Goal: Information Seeking & Learning: Compare options

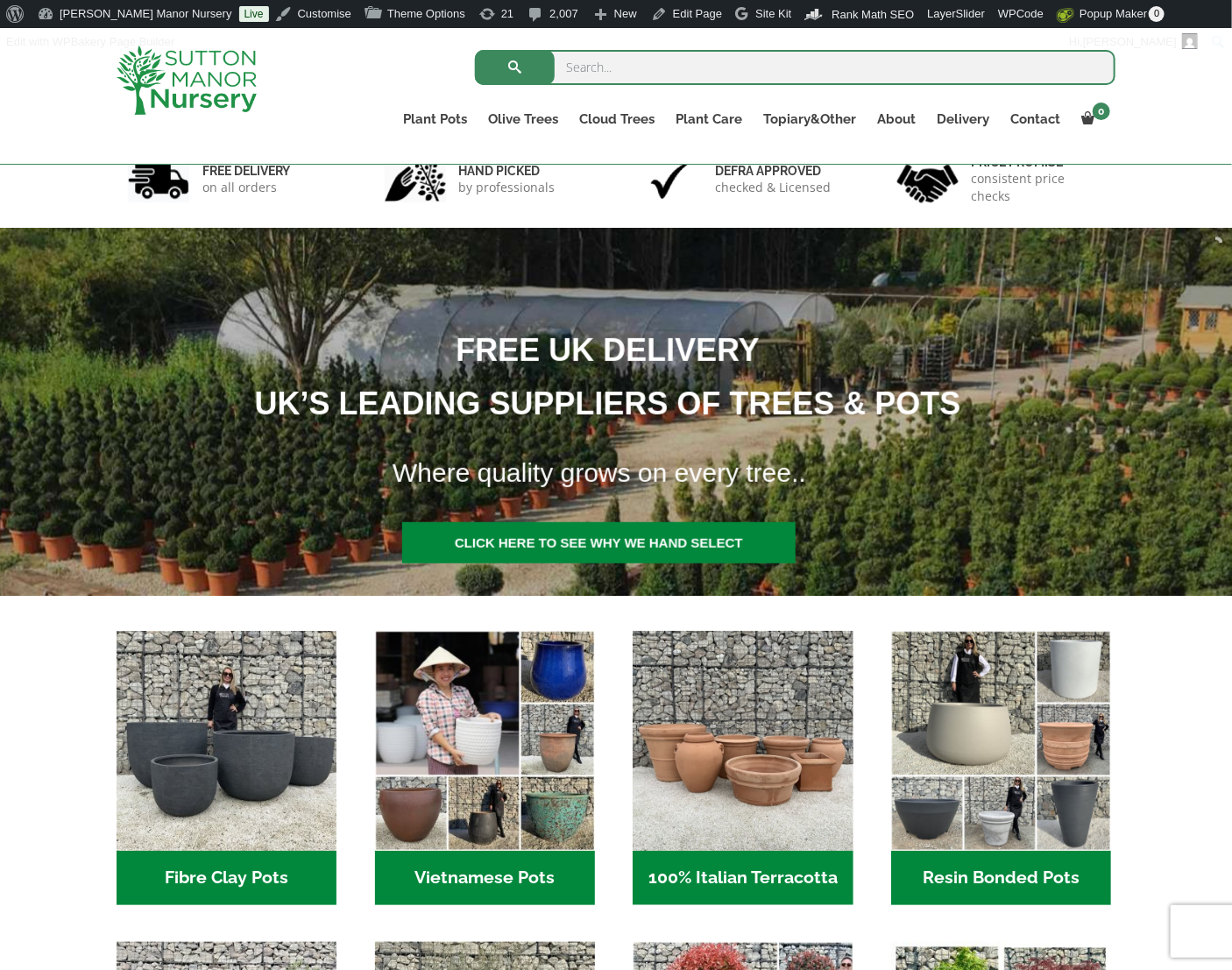
scroll to position [175, 0]
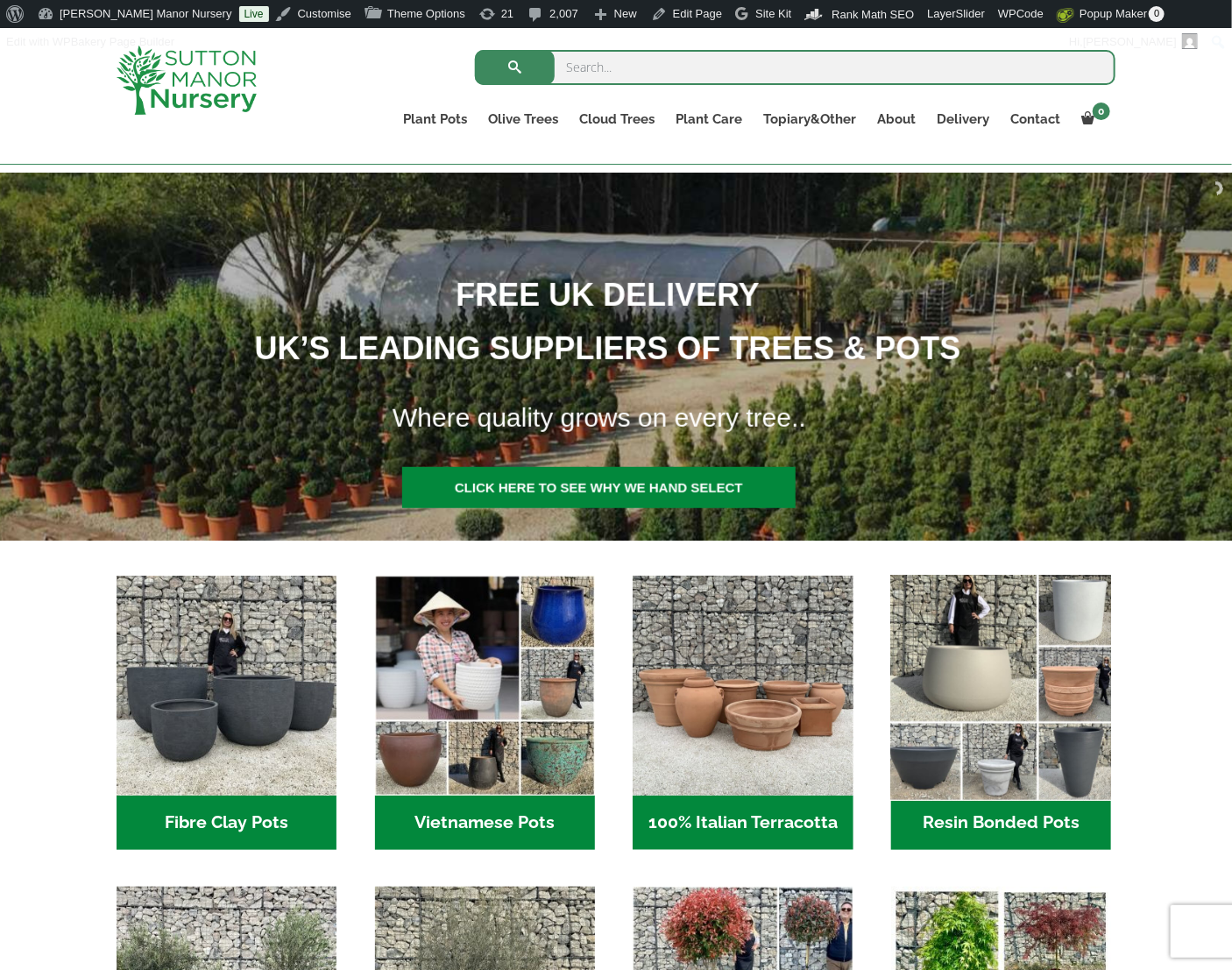
click at [959, 704] on img "Visit product category Resin Bonded Pots" at bounding box center [1001, 686] width 232 height 232
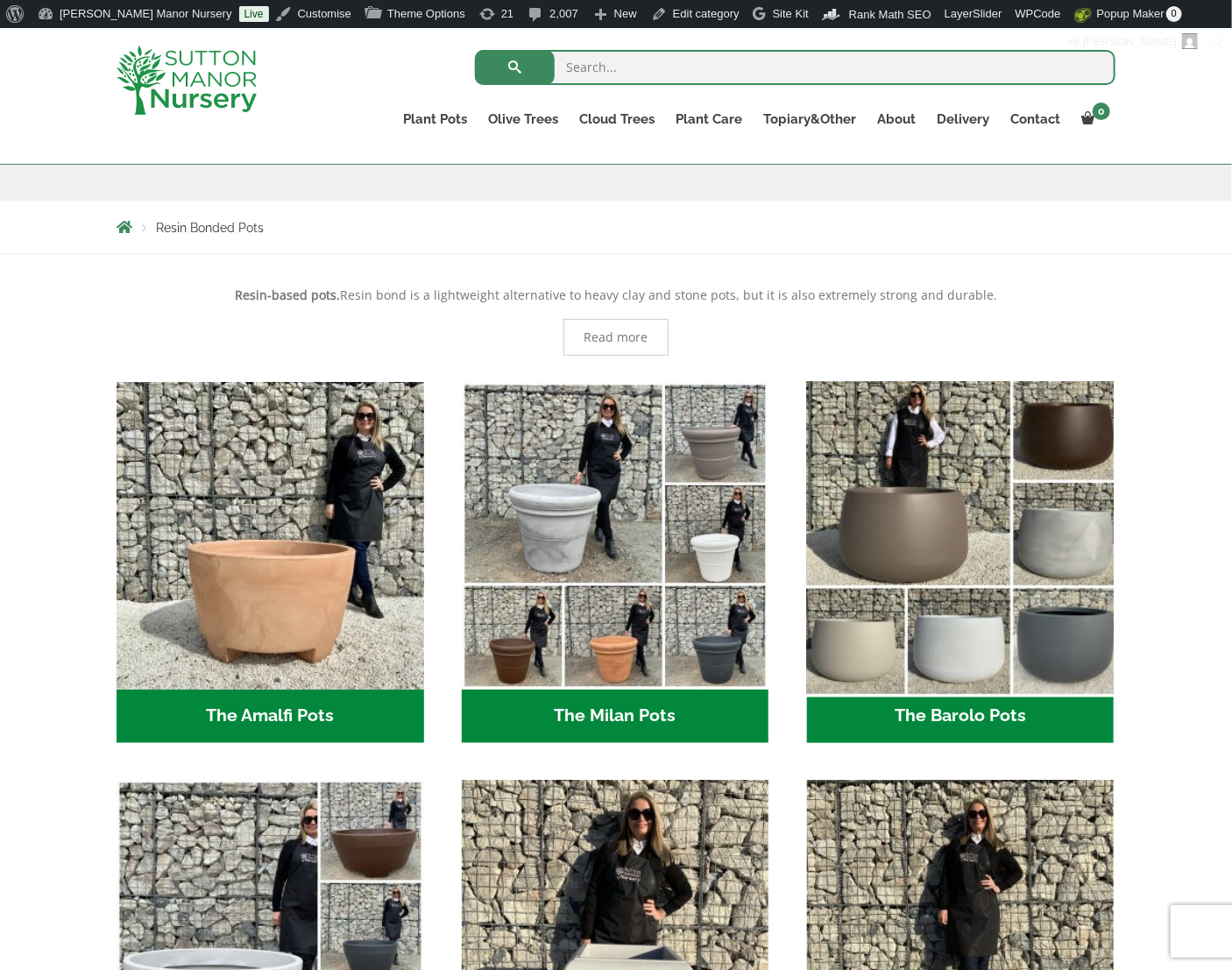
click at [1092, 522] on img "Visit product category The Barolo Pots" at bounding box center [960, 534] width 322 height 322
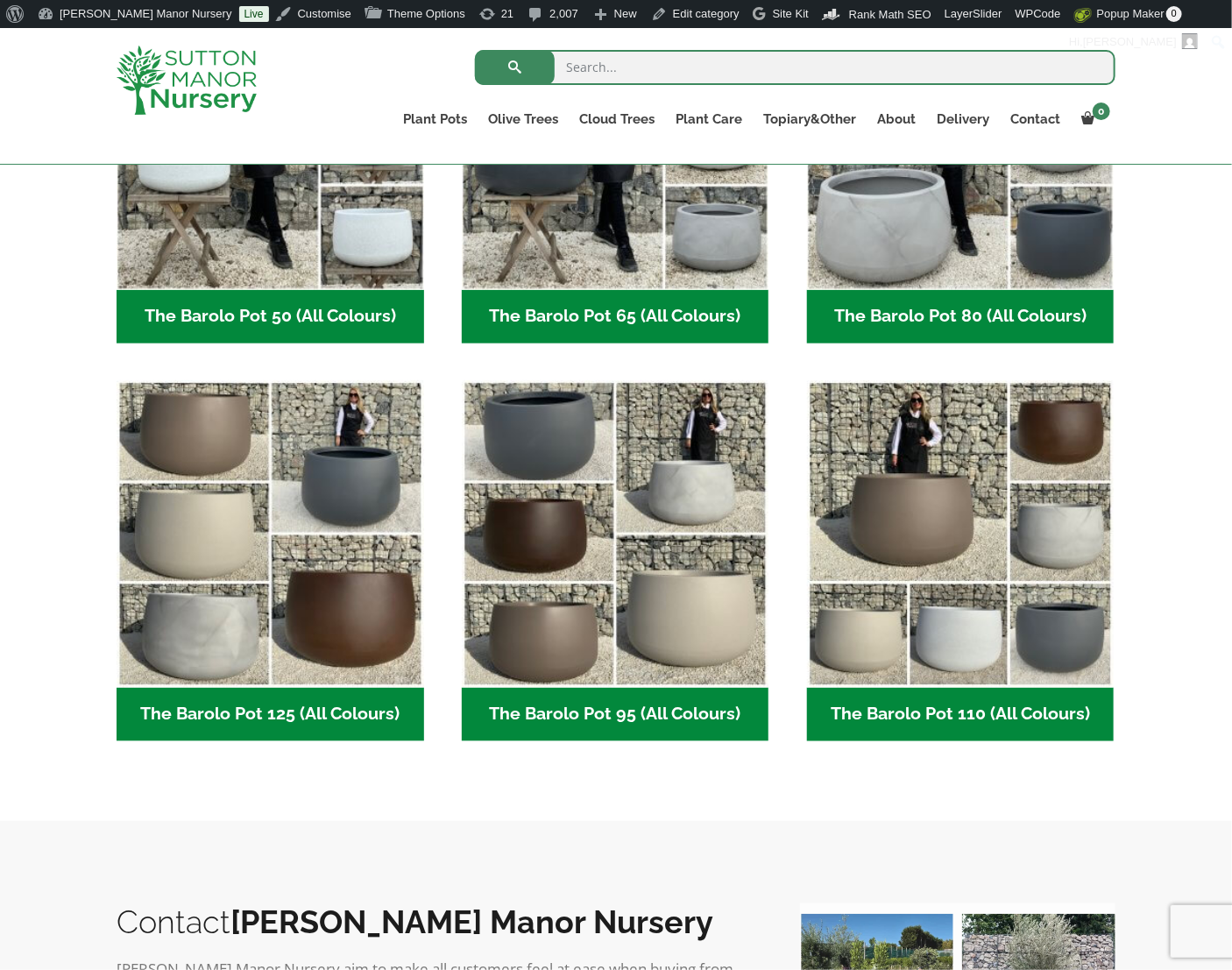
scroll to position [757, 0]
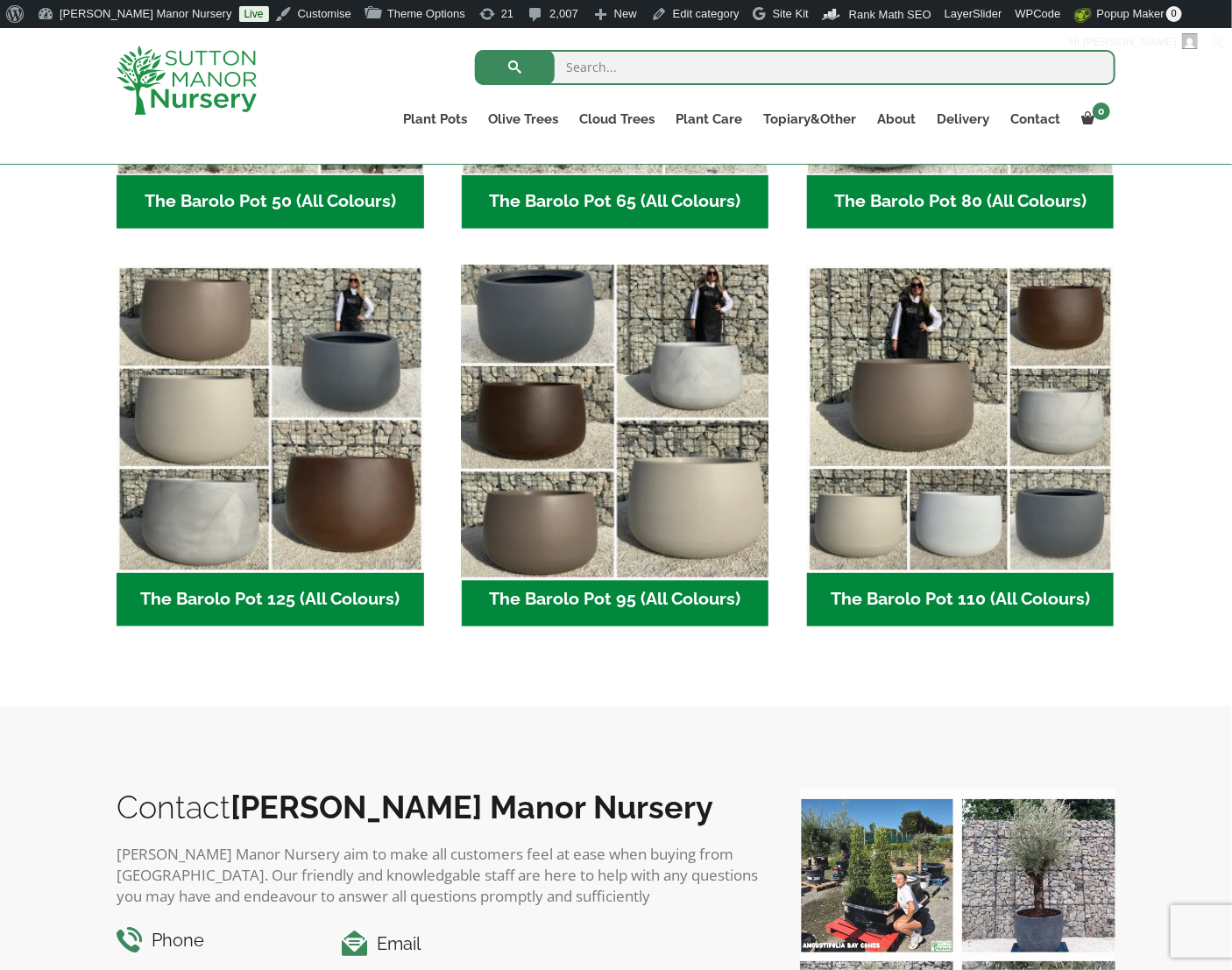
click at [657, 542] on img "Visit product category The Barolo Pot 95 (All Colours)" at bounding box center [615, 418] width 322 height 322
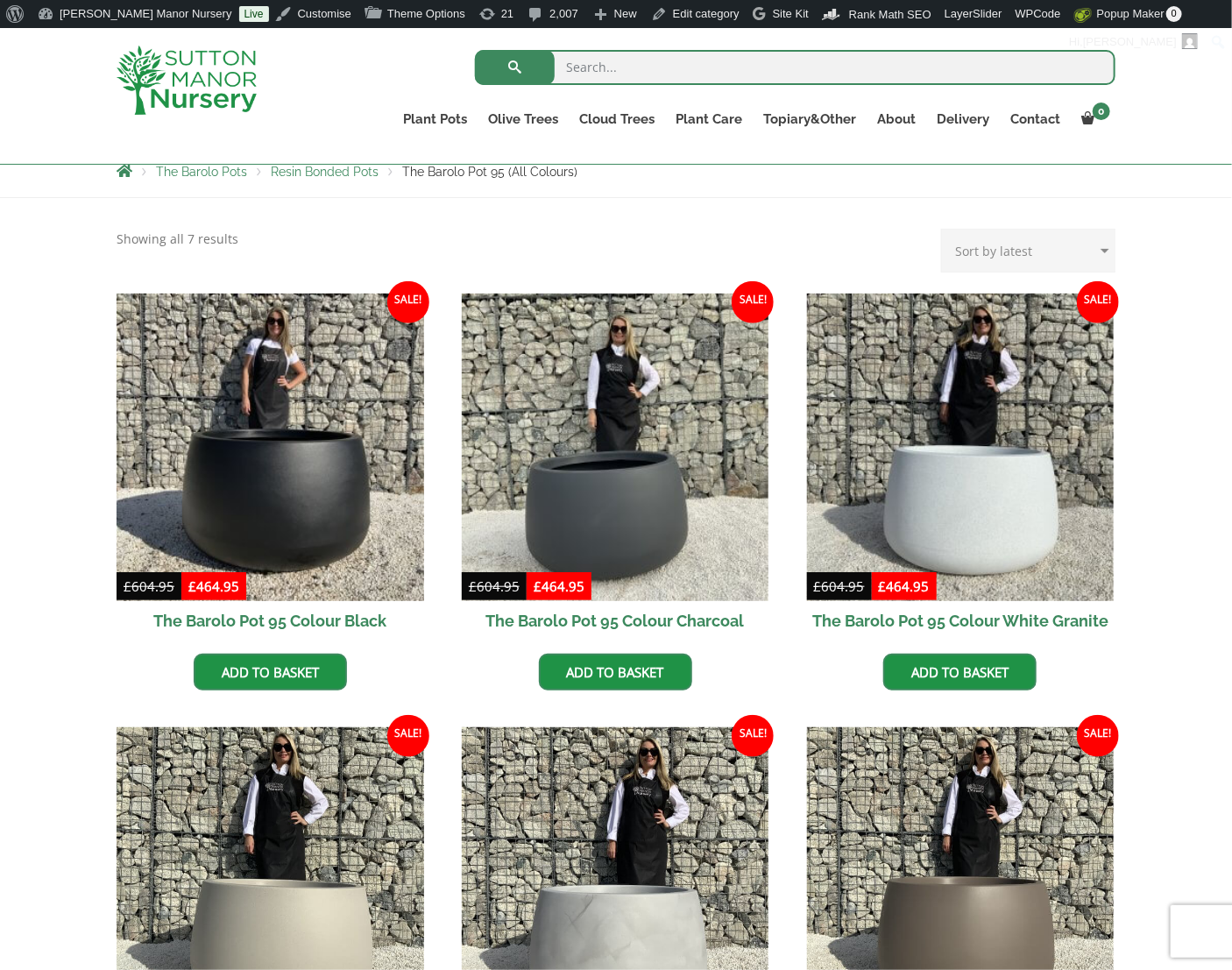
click at [740, 646] on li "Sale! £ 604.95 Original price was: £604.95. £ 464.95 Current price is: £464.95.…" at bounding box center [615, 492] width 307 height 397
drag, startPoint x: 778, startPoint y: 648, endPoint x: 768, endPoint y: 646, distance: 10.2
click at [768, 646] on ul "Sale! £ 604.95 Original price was: £604.95. £ 464.95 Current price is: £464.95.…" at bounding box center [616, 943] width 999 height 1299
click at [793, 665] on ul "Sale! £ 604.95 Original price was: £604.95. £ 464.95 Current price is: £464.95.…" at bounding box center [616, 943] width 999 height 1299
click at [1161, 640] on div "The Barolo Pots The Barolo Pot 110 (All Colours) The Barolo Pot 95 (All Colours…" at bounding box center [616, 917] width 1232 height 1438
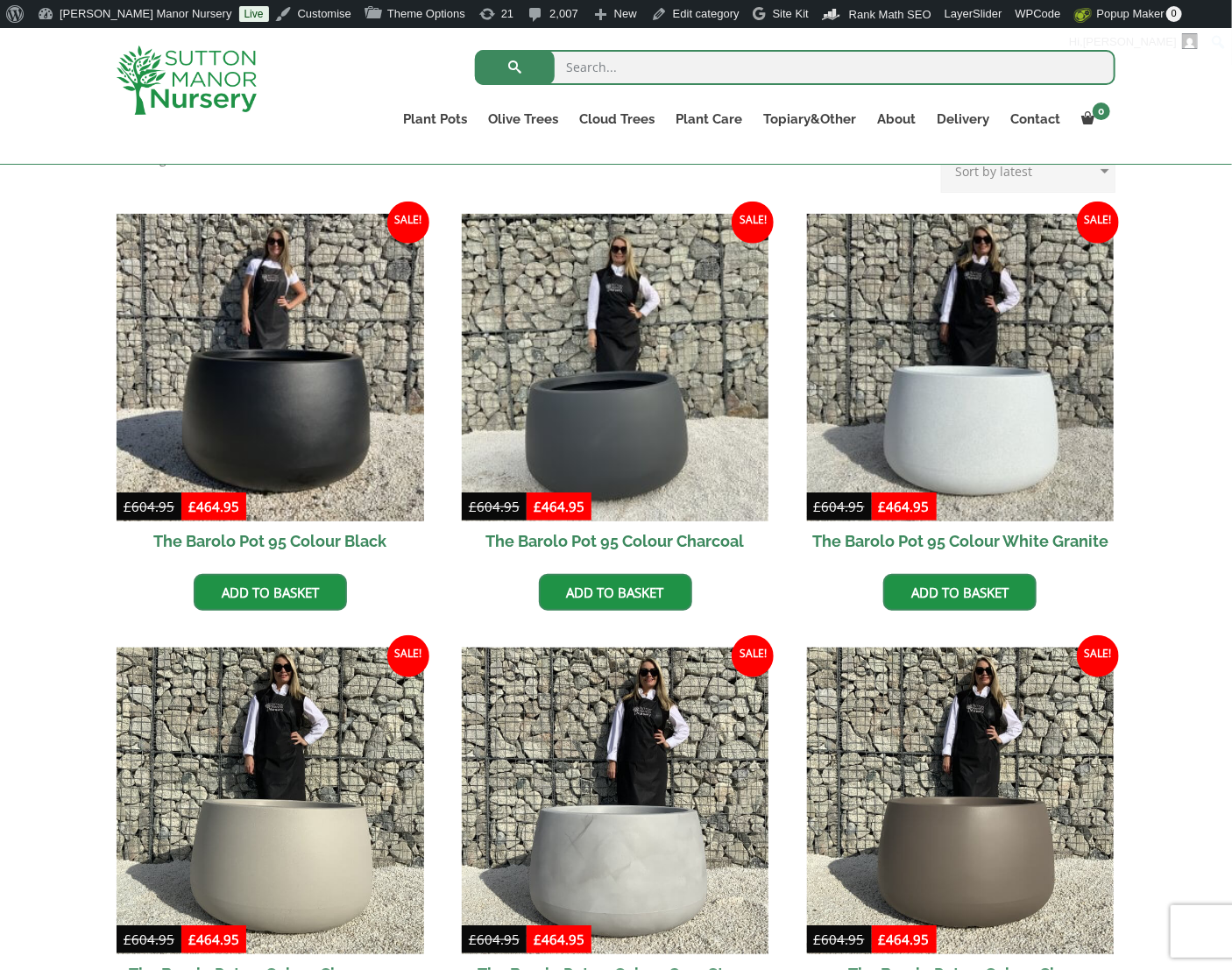
scroll to position [406, 0]
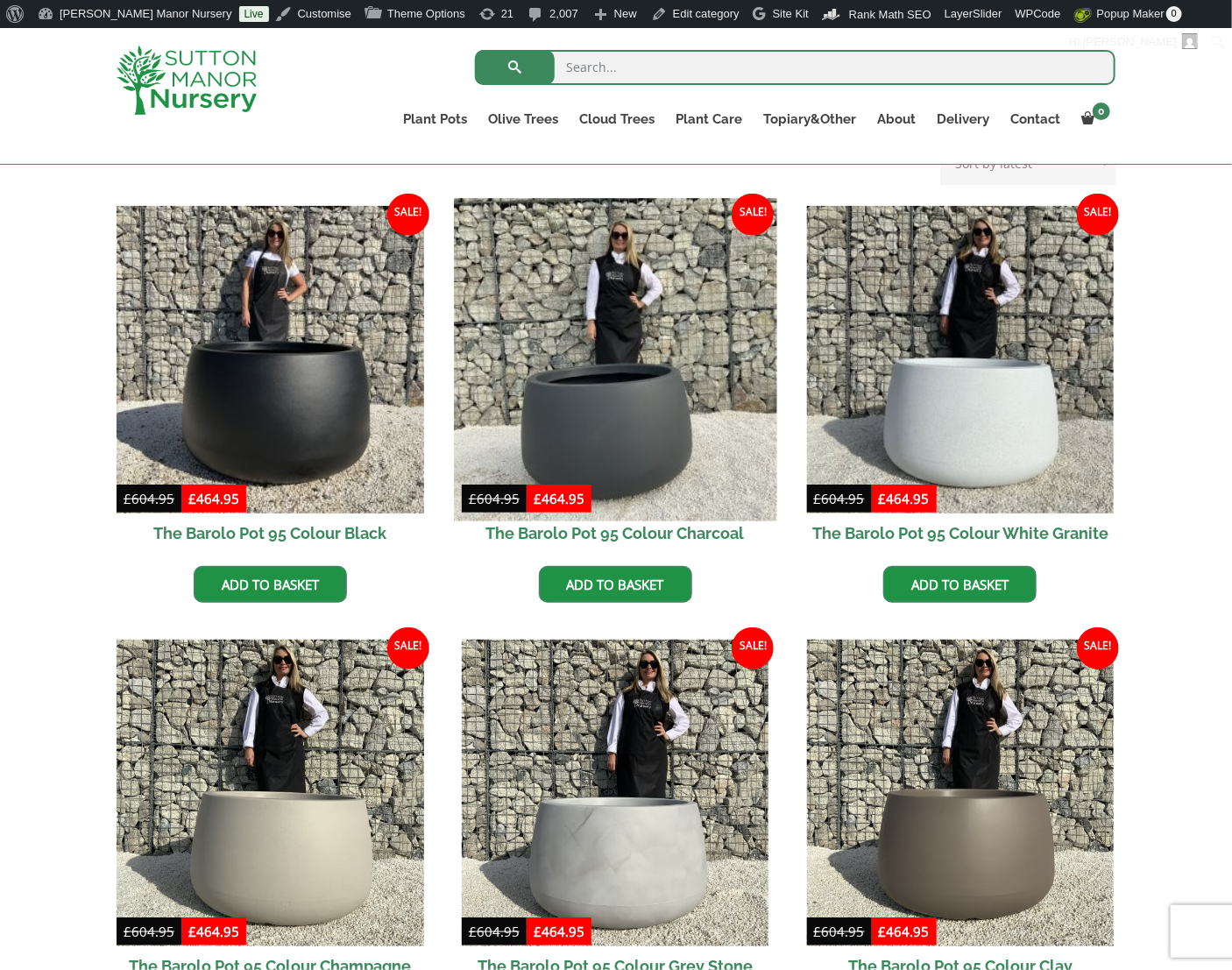
click at [597, 339] on img at bounding box center [615, 359] width 322 height 322
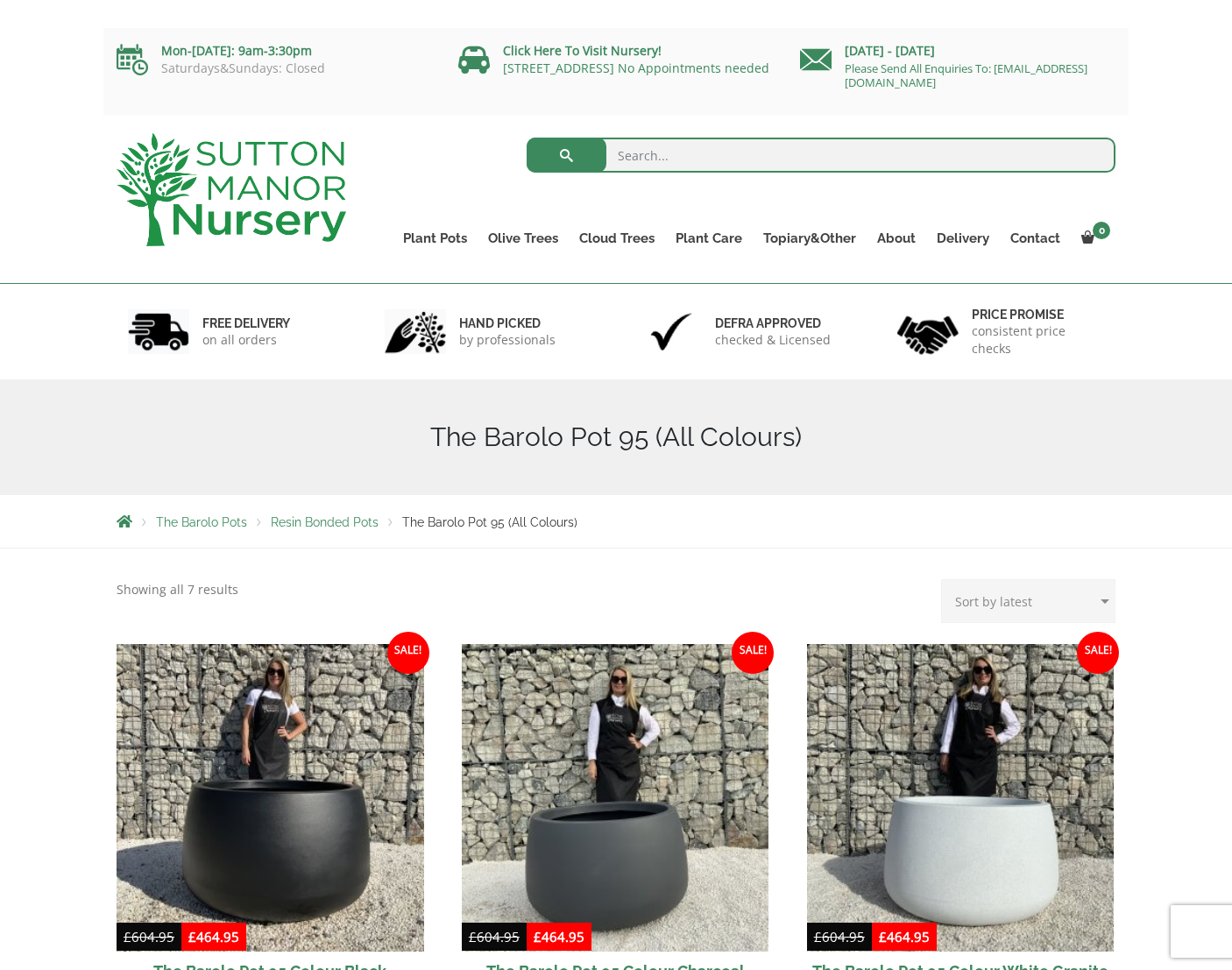
scroll to position [437, 0]
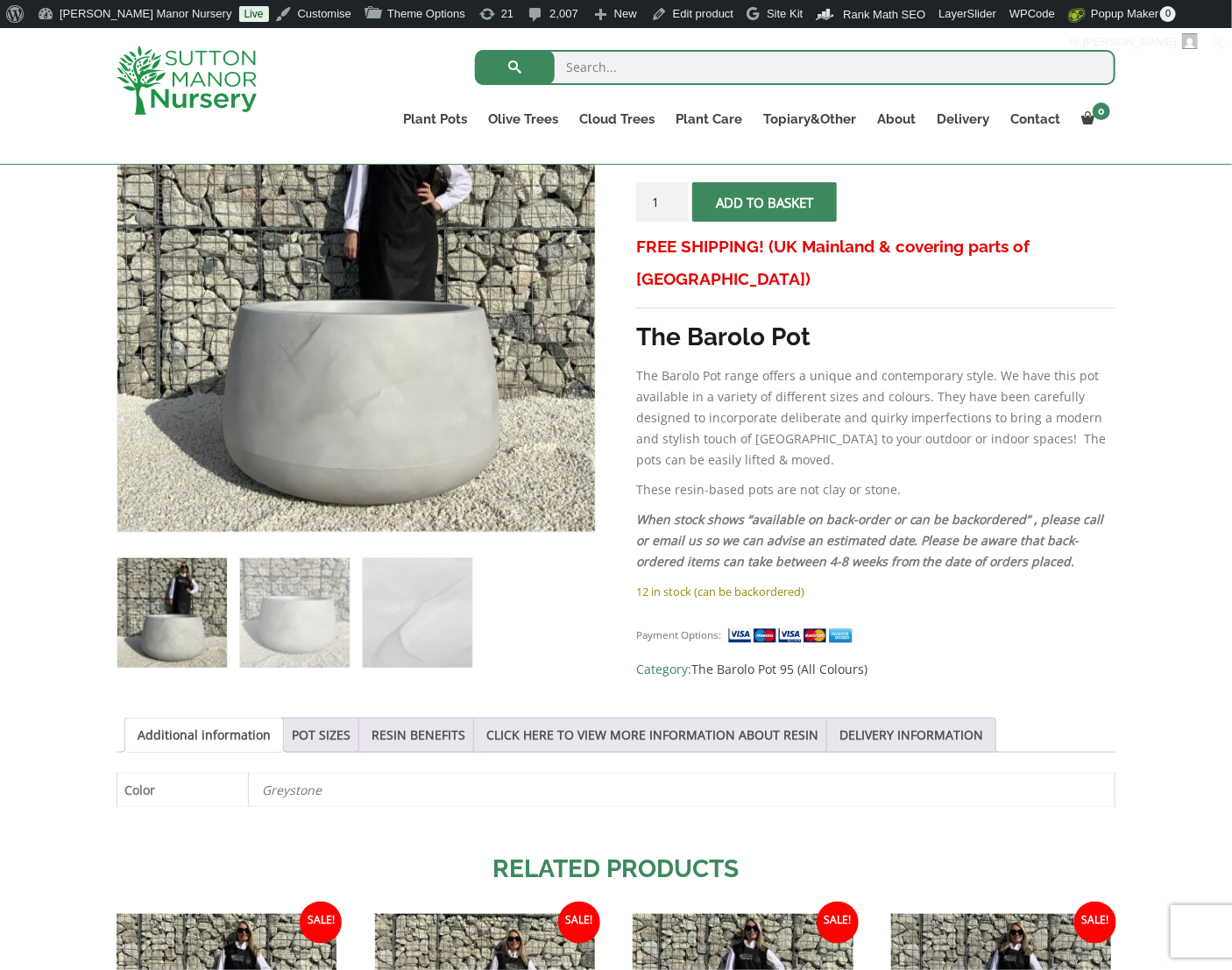
scroll to position [232, 0]
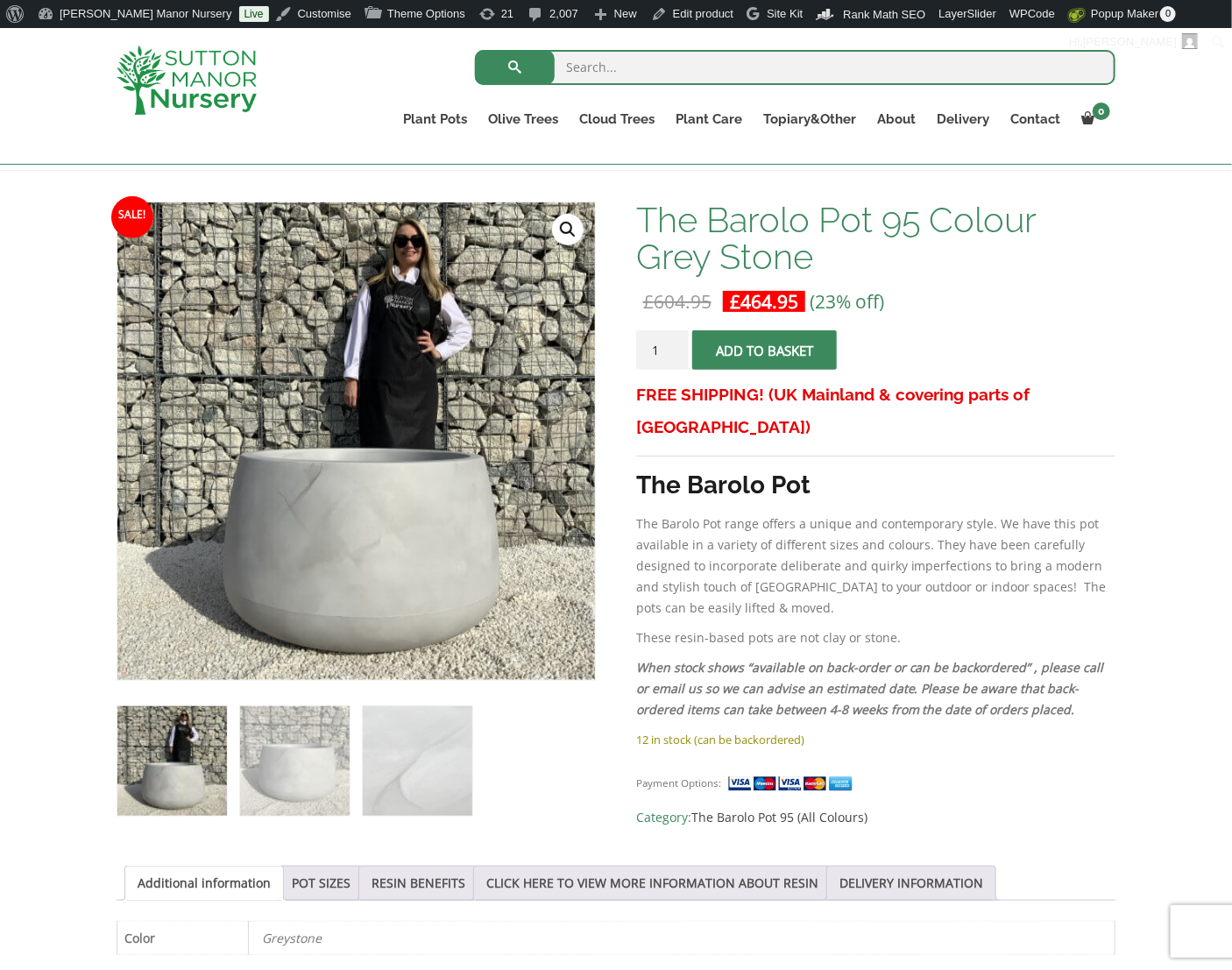
click at [821, 729] on p "12 in stock (can be backordered)" at bounding box center [875, 739] width 479 height 21
click at [843, 729] on p "12 in stock (can be backordered)" at bounding box center [875, 739] width 479 height 21
